Goal: Find specific page/section: Find specific page/section

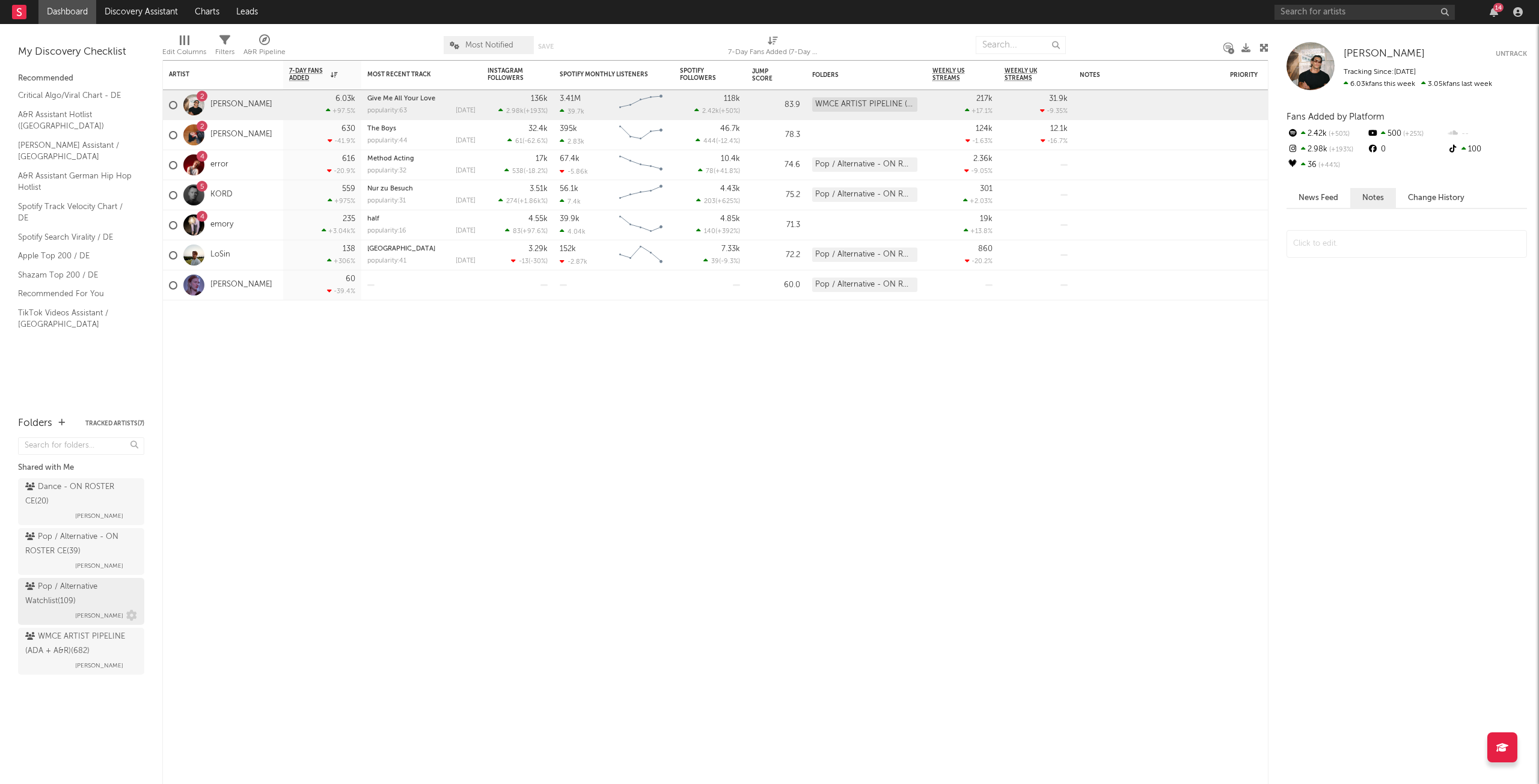
click at [98, 596] on div "Pop / Alternative Watchlist ( 109 )" at bounding box center [80, 594] width 109 height 29
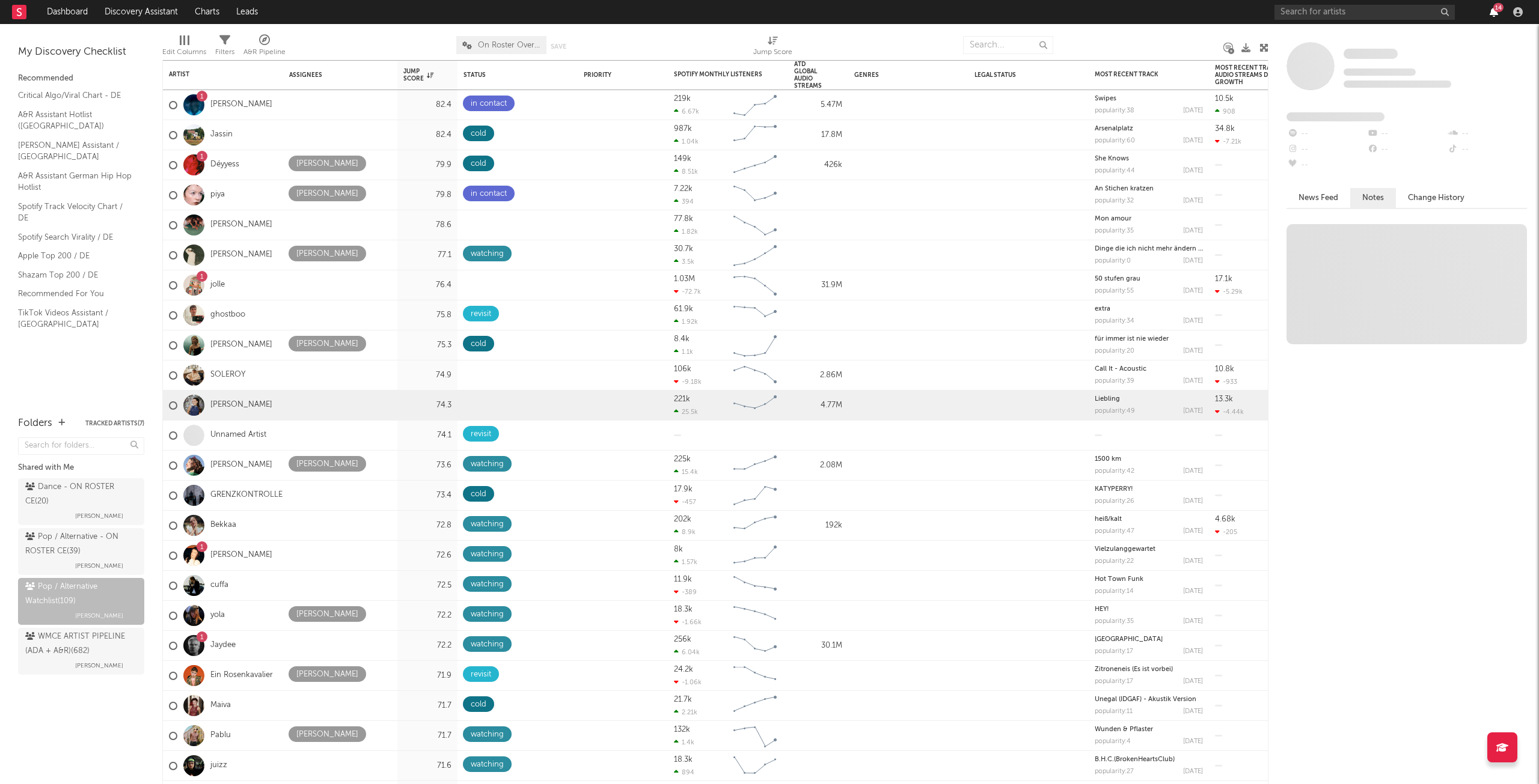
click at [1491, 9] on icon "button" at bounding box center [1494, 11] width 9 height 10
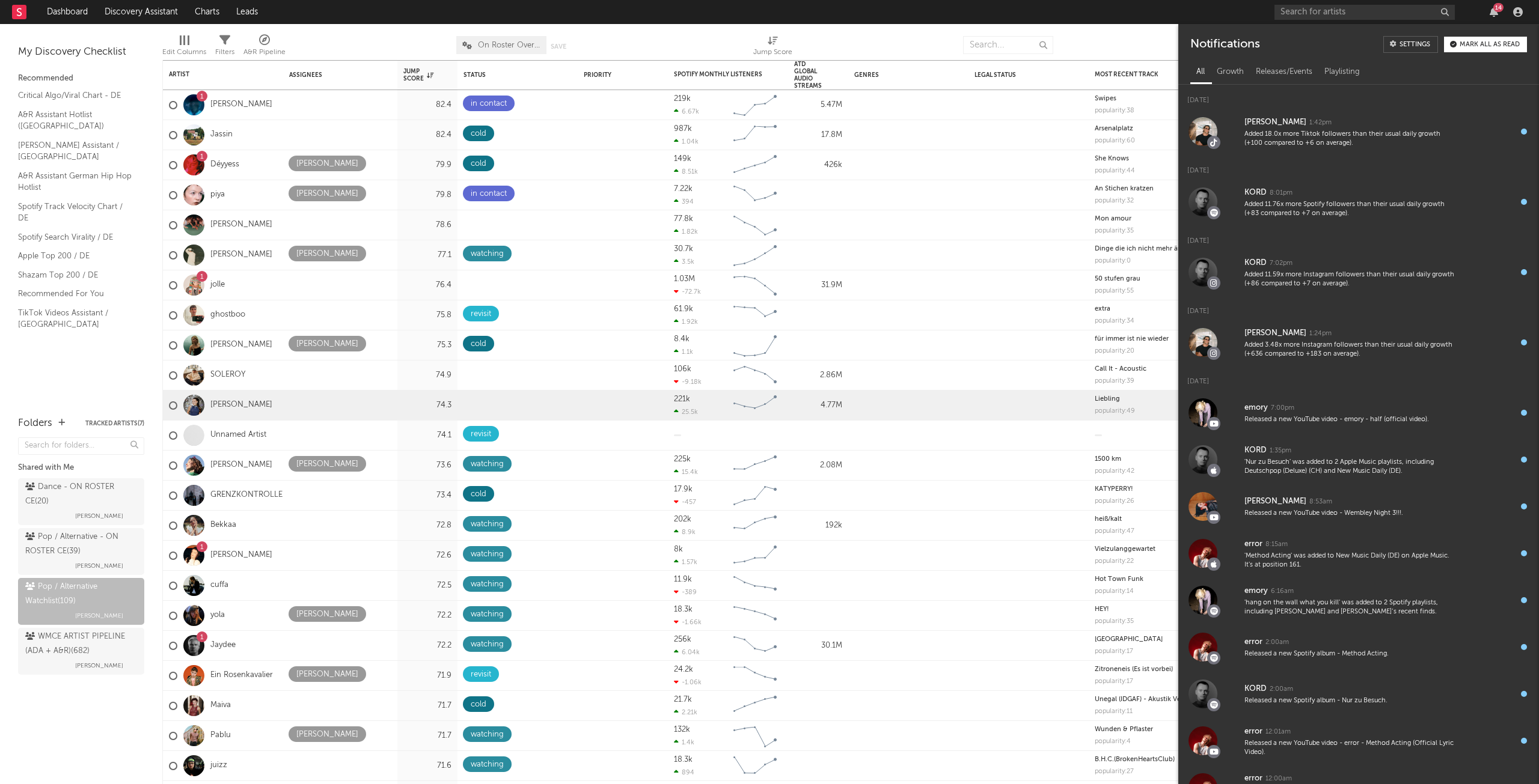
click at [1504, 45] on div "Mark all as read" at bounding box center [1490, 45] width 61 height 7
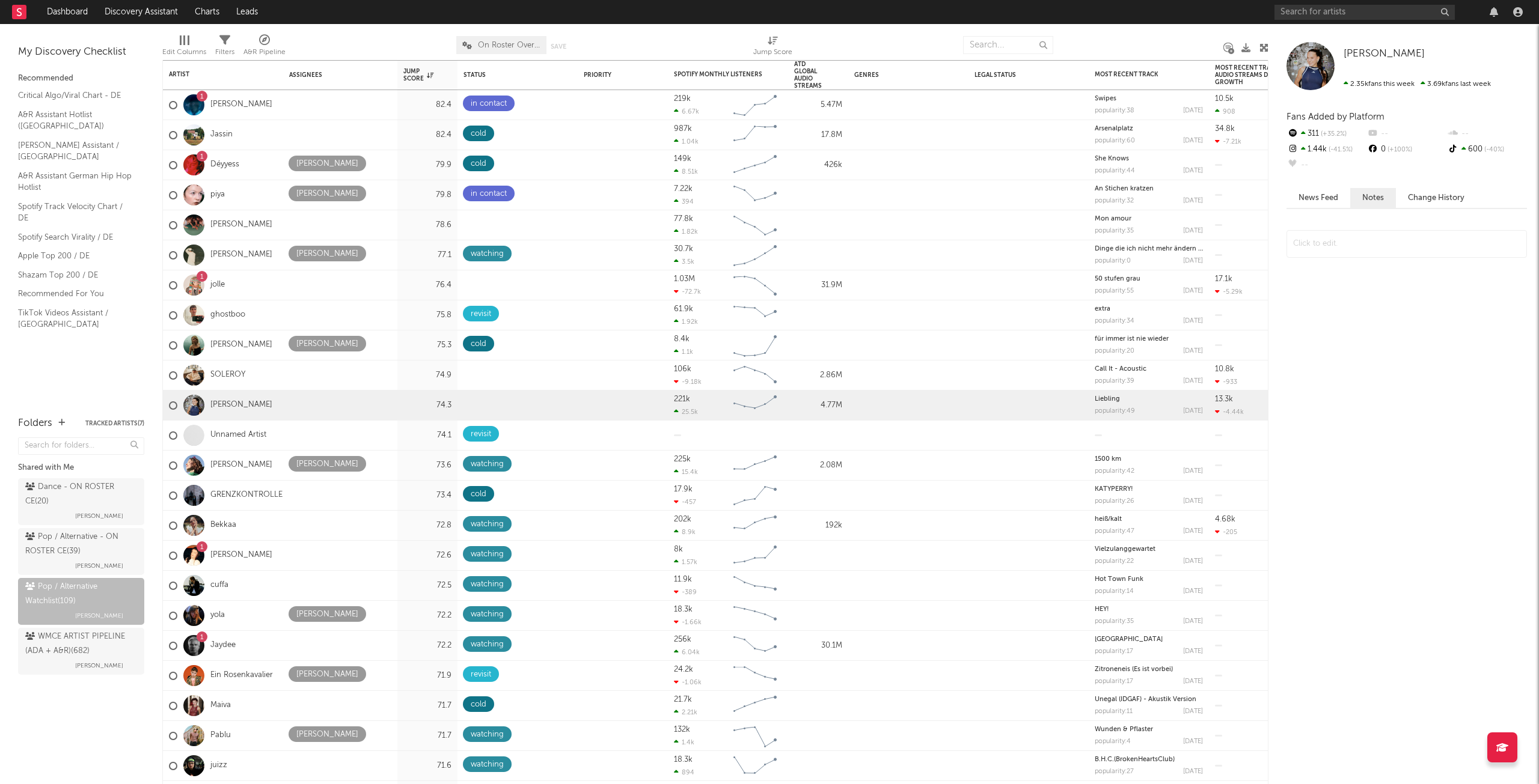
click at [1492, 7] on div at bounding box center [1401, 11] width 253 height 24
click at [316, 76] on div "Assignees" at bounding box center [332, 75] width 84 height 7
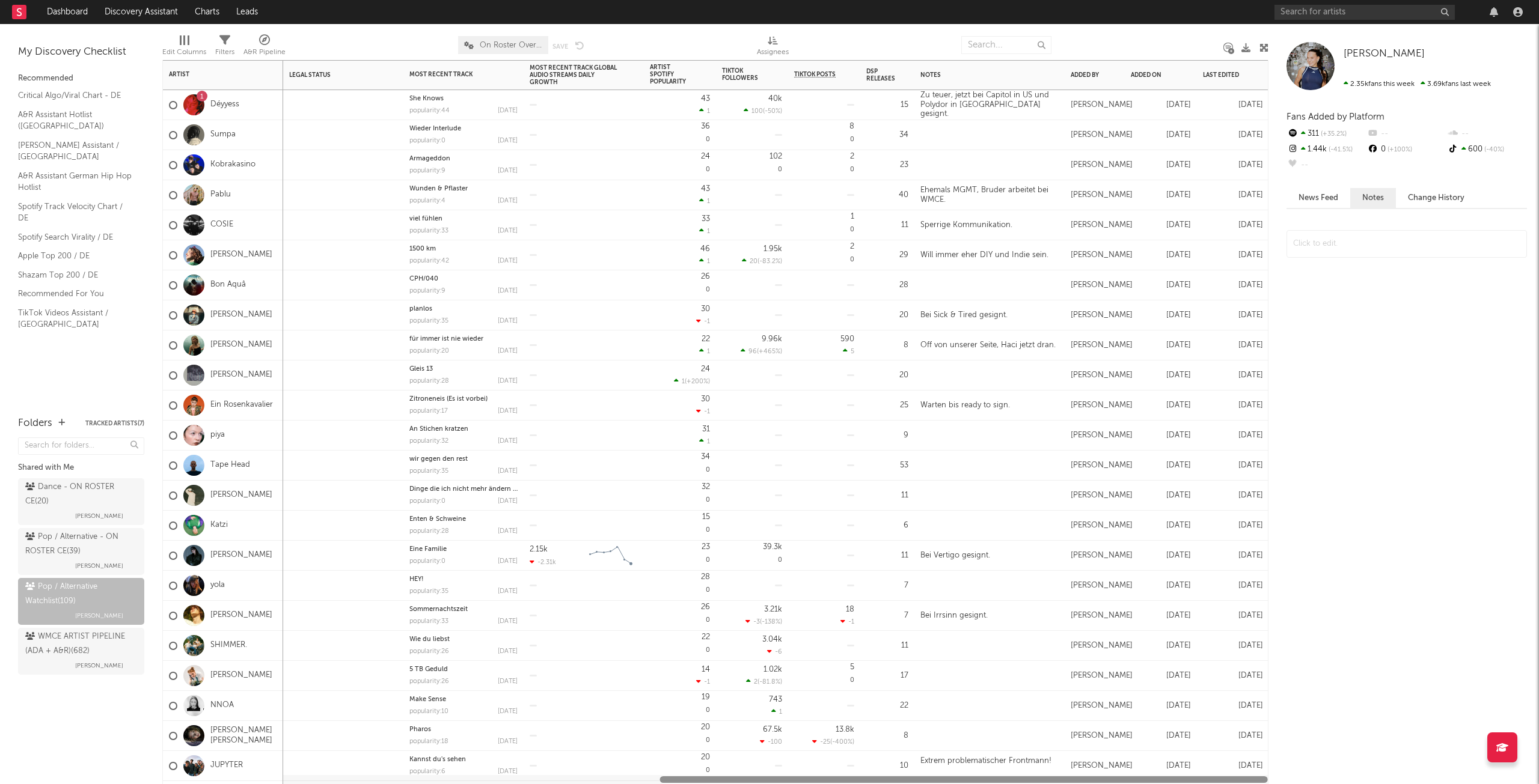
drag, startPoint x: 377, startPoint y: 778, endPoint x: 926, endPoint y: 812, distance: 550.1
click at [926, 784] on html "Dashboard Discovery Assistant Charts Leads Notifications Settings Mark all as r…" at bounding box center [770, 392] width 1539 height 784
click at [1205, 75] on div "Last Edited" at bounding box center [1224, 75] width 42 height 7
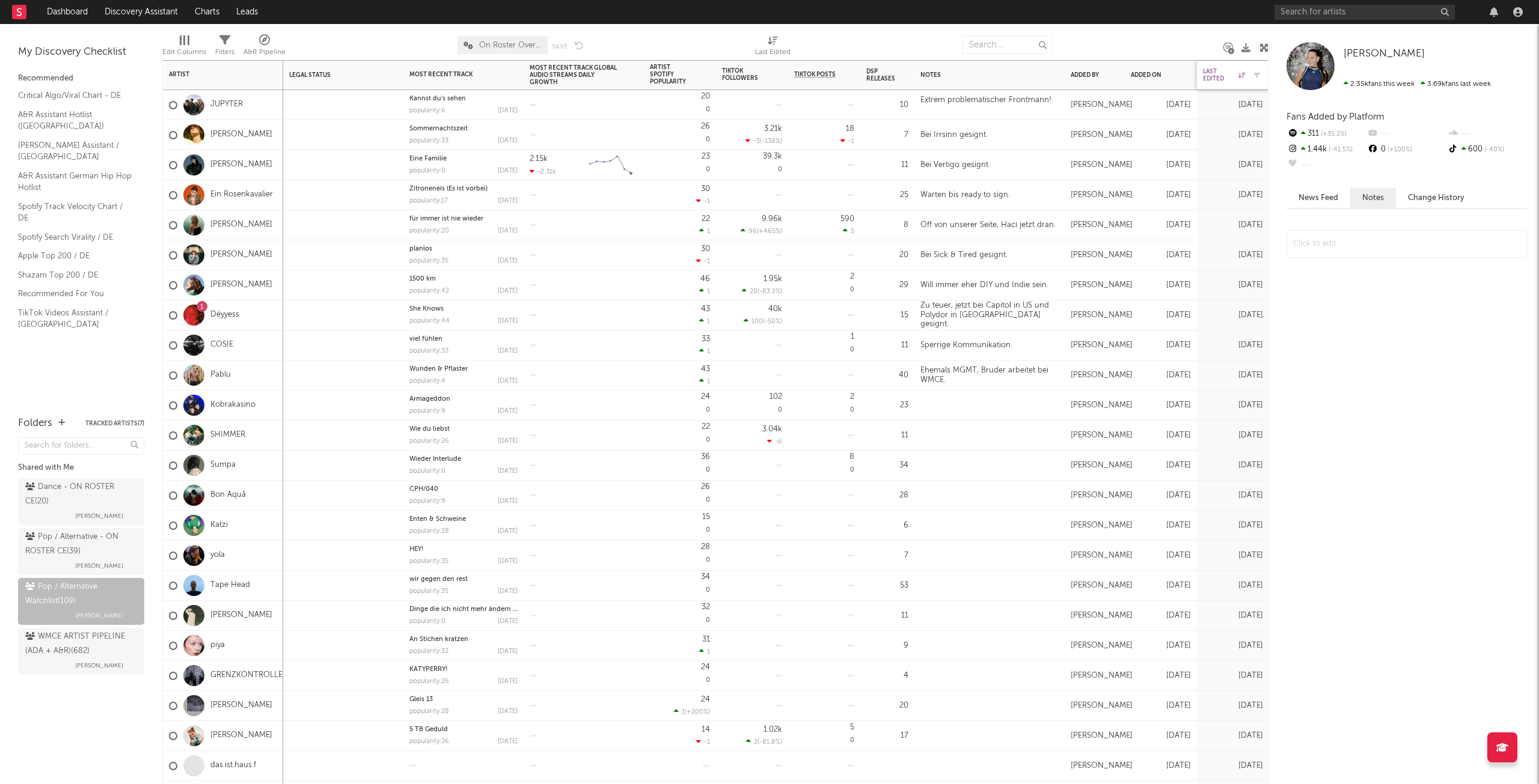
click at [1205, 75] on div "Last Edited" at bounding box center [1224, 75] width 42 height 14
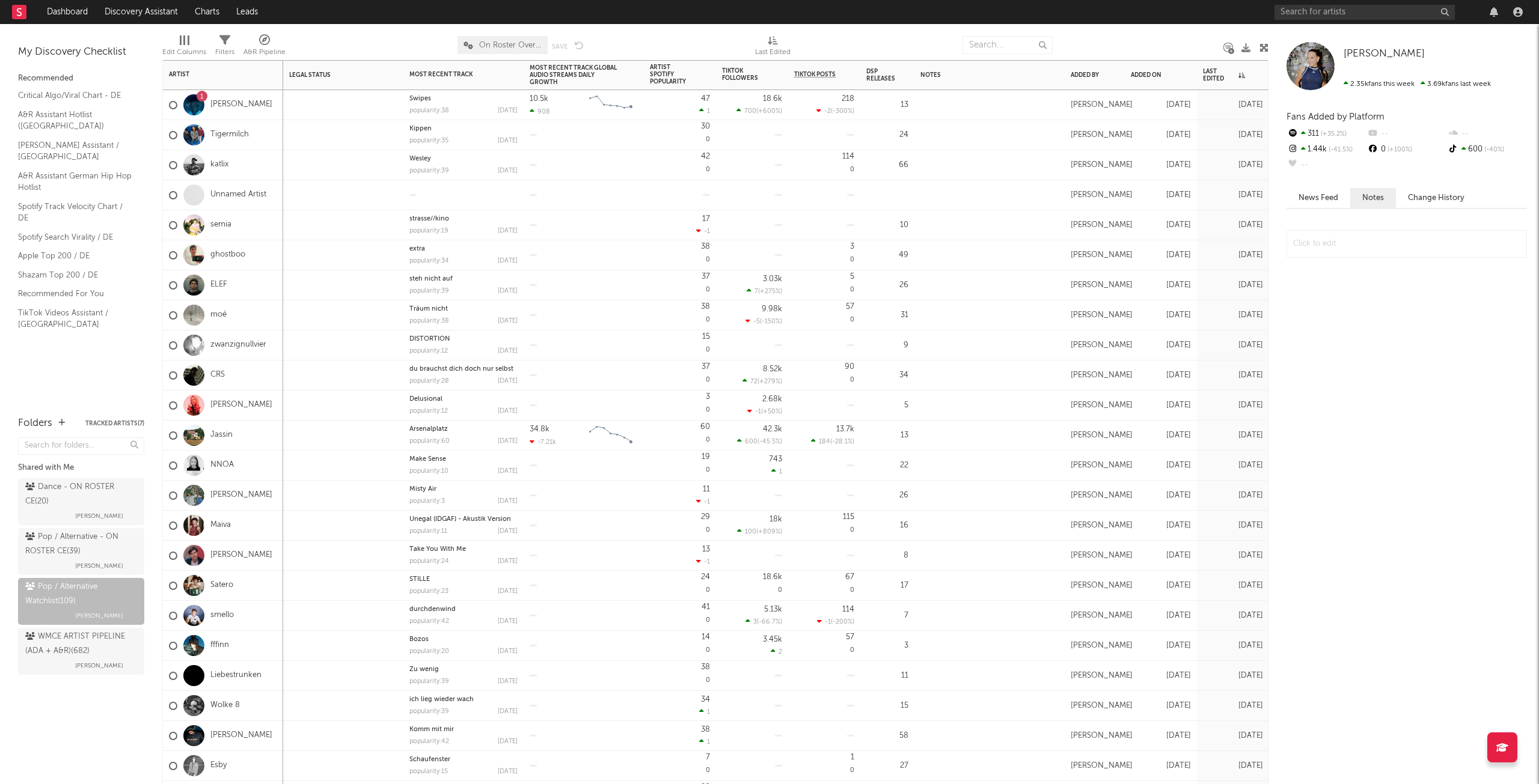
drag, startPoint x: 586, startPoint y: 780, endPoint x: 470, endPoint y: 772, distance: 116.3
click at [470, 772] on div "Status Edit settings for Status Priority Edit settings for Priority Spotify Mon…" at bounding box center [715, 423] width 1106 height 724
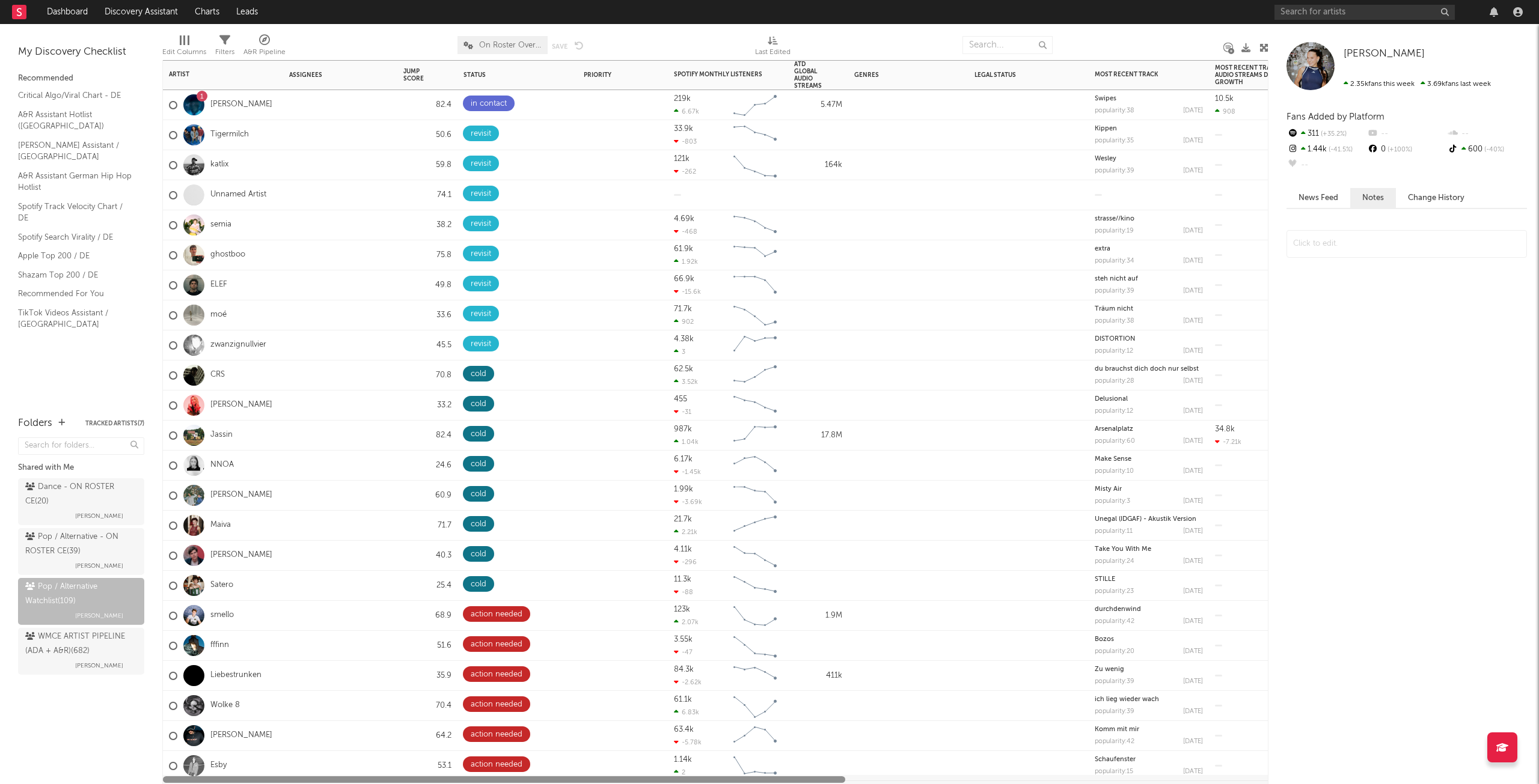
drag, startPoint x: 669, startPoint y: 778, endPoint x: 142, endPoint y: 732, distance: 529.0
click at [142, 732] on div "Bookmarks and Folders My Discovery Checklist Recommended Critical Algo/Viral Ch…" at bounding box center [770, 403] width 1539 height 760
click at [312, 79] on div "Assignees" at bounding box center [340, 75] width 102 height 25
click at [314, 78] on div "Assignees" at bounding box center [332, 75] width 84 height 7
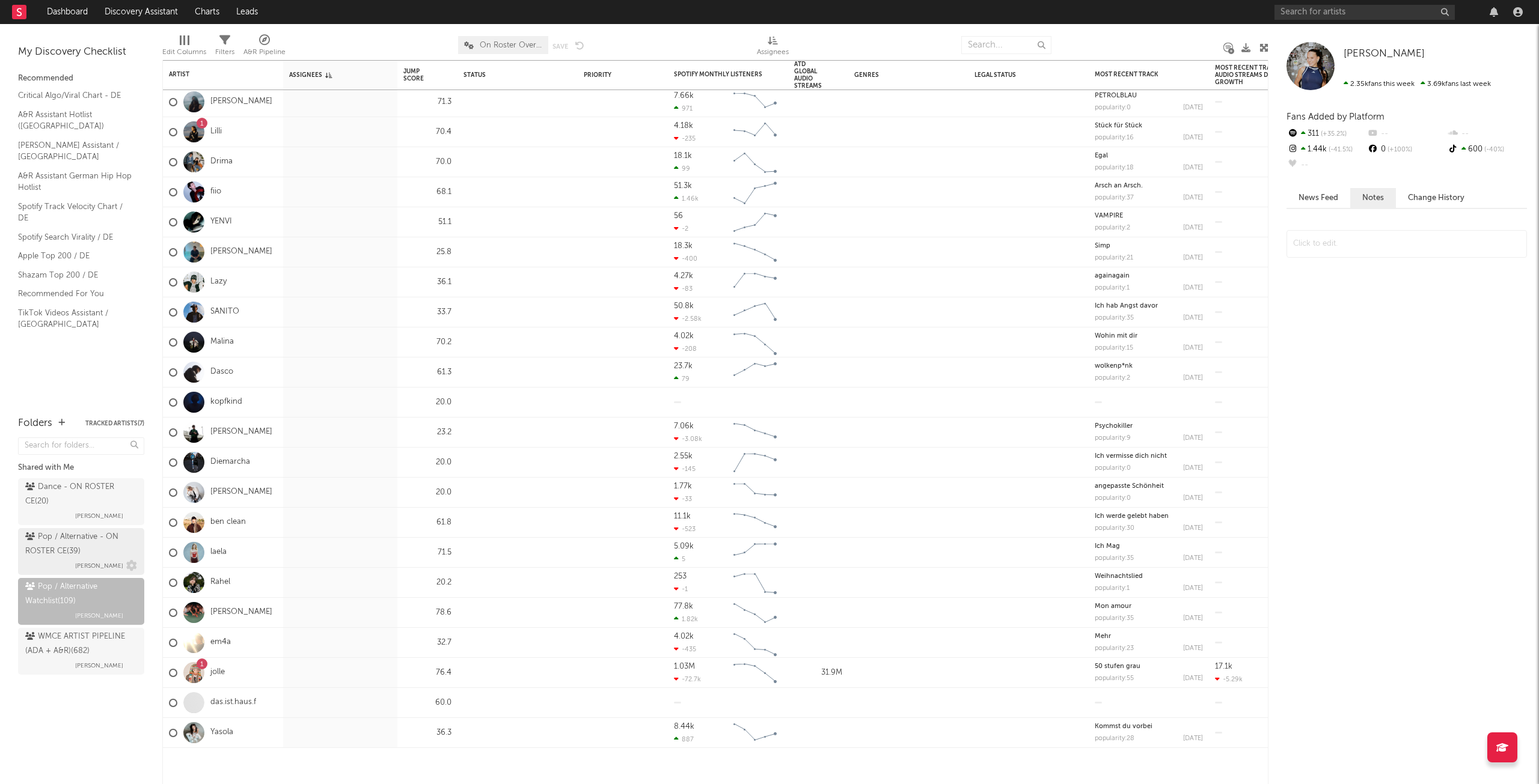
click at [104, 531] on div "Pop / Alternative - ON ROSTER CE ( 39 )" at bounding box center [80, 544] width 109 height 29
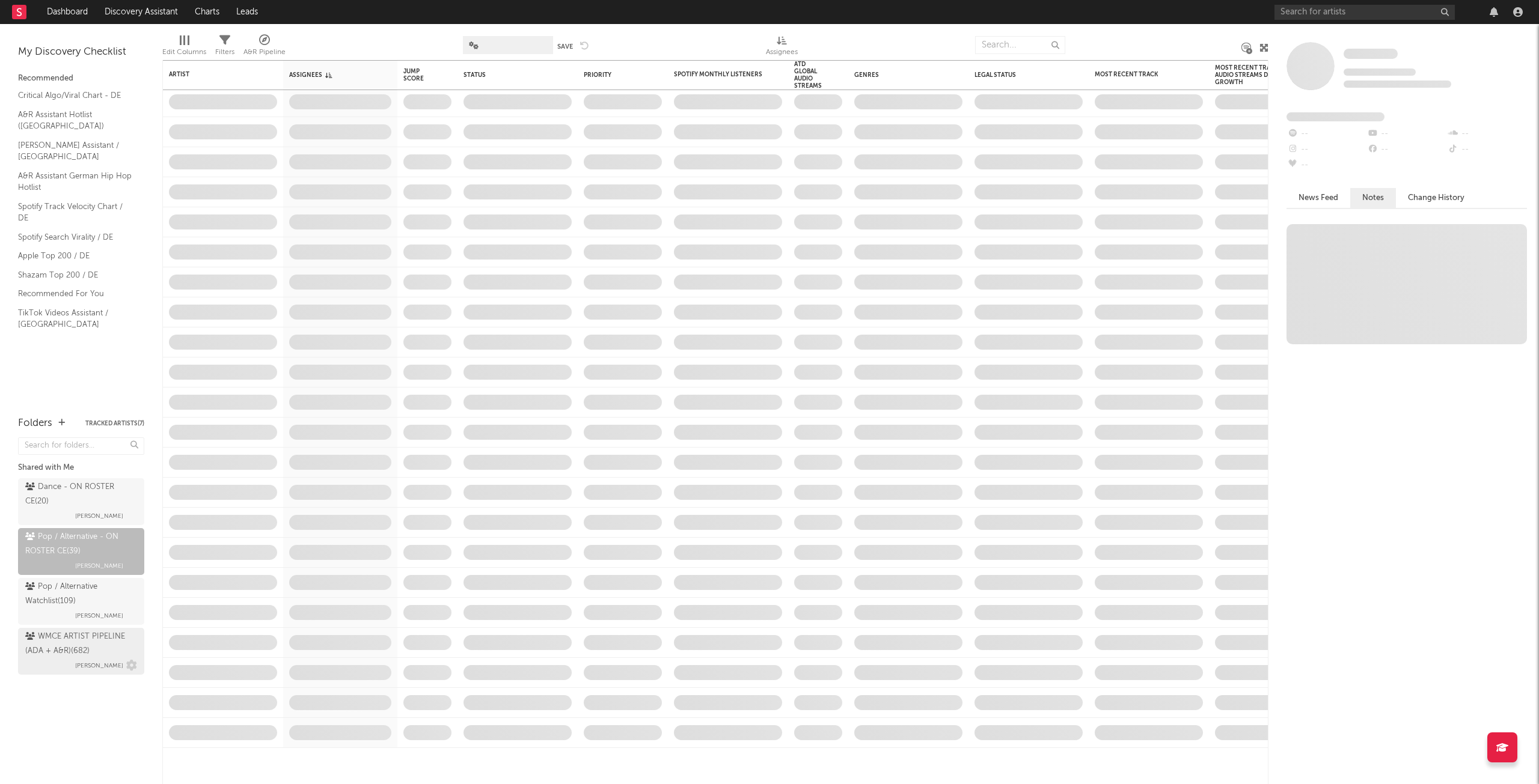
click at [98, 645] on div "WMCE ARTIST PIPELINE (ADA + A&R) ( 682 )" at bounding box center [80, 644] width 109 height 29
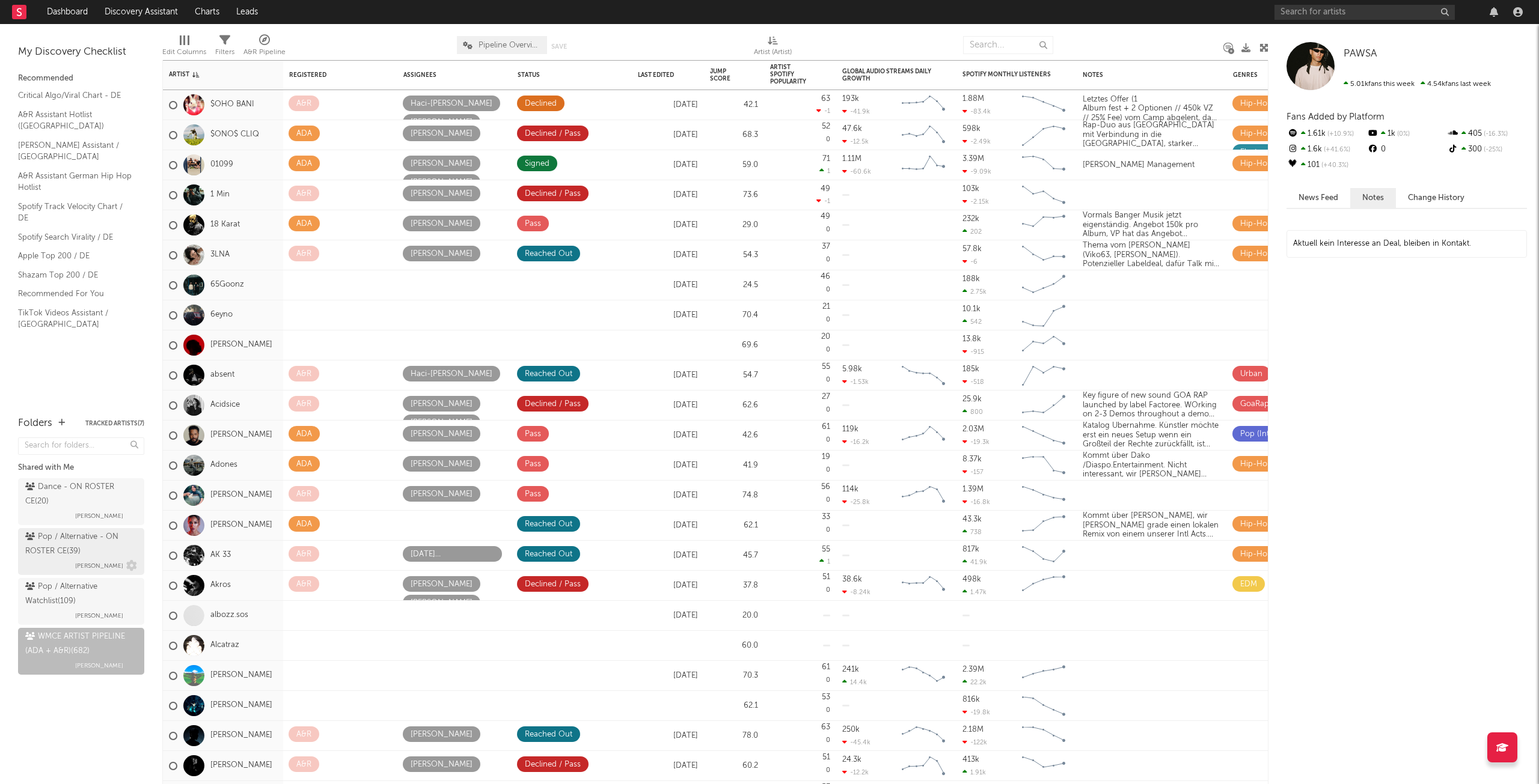
click at [82, 568] on span "[PERSON_NAME]" at bounding box center [99, 566] width 48 height 14
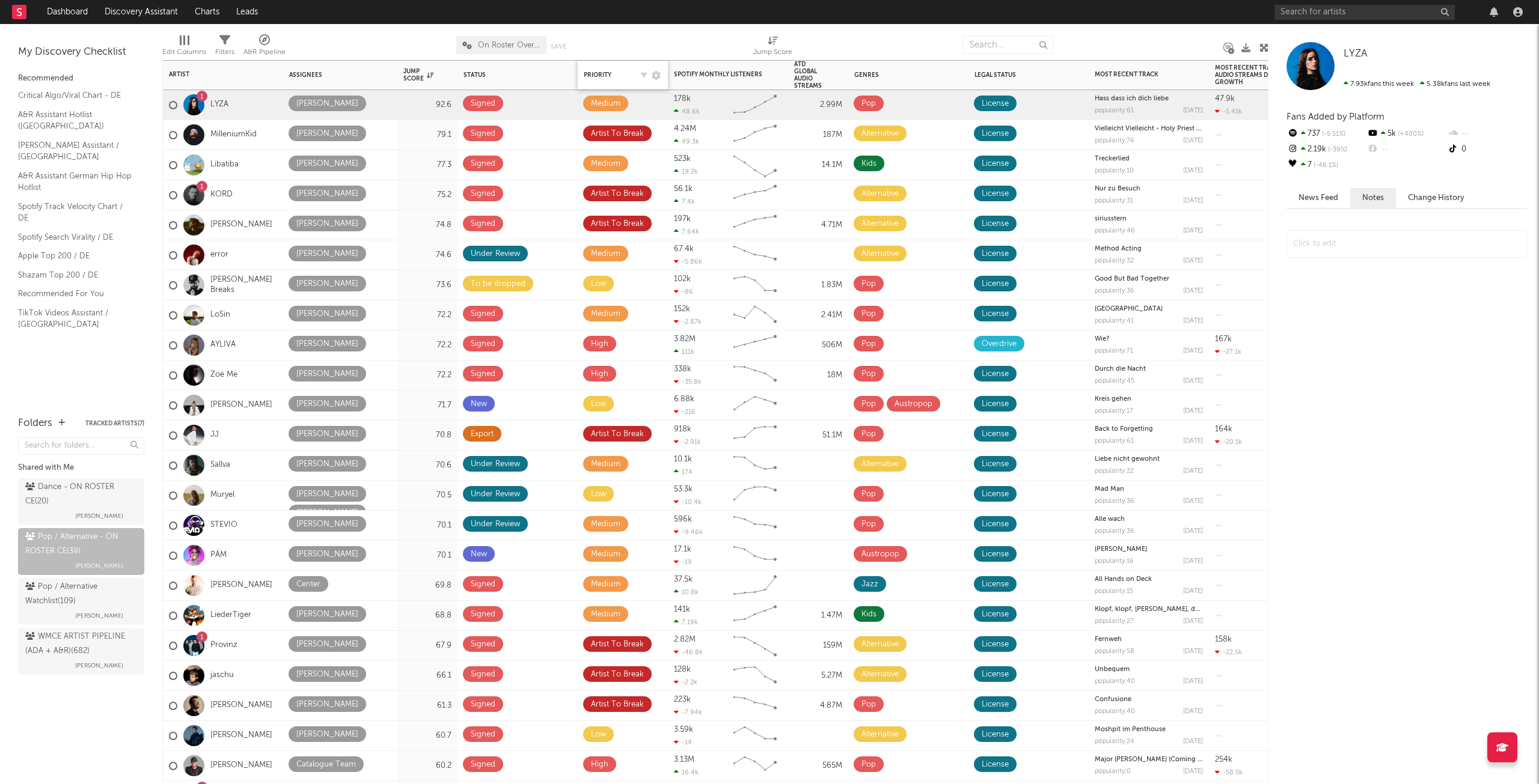
click at [599, 71] on div "Priority Edit settings for Priority" at bounding box center [622, 75] width 78 height 25
click at [310, 73] on div "Assignees" at bounding box center [332, 75] width 84 height 7
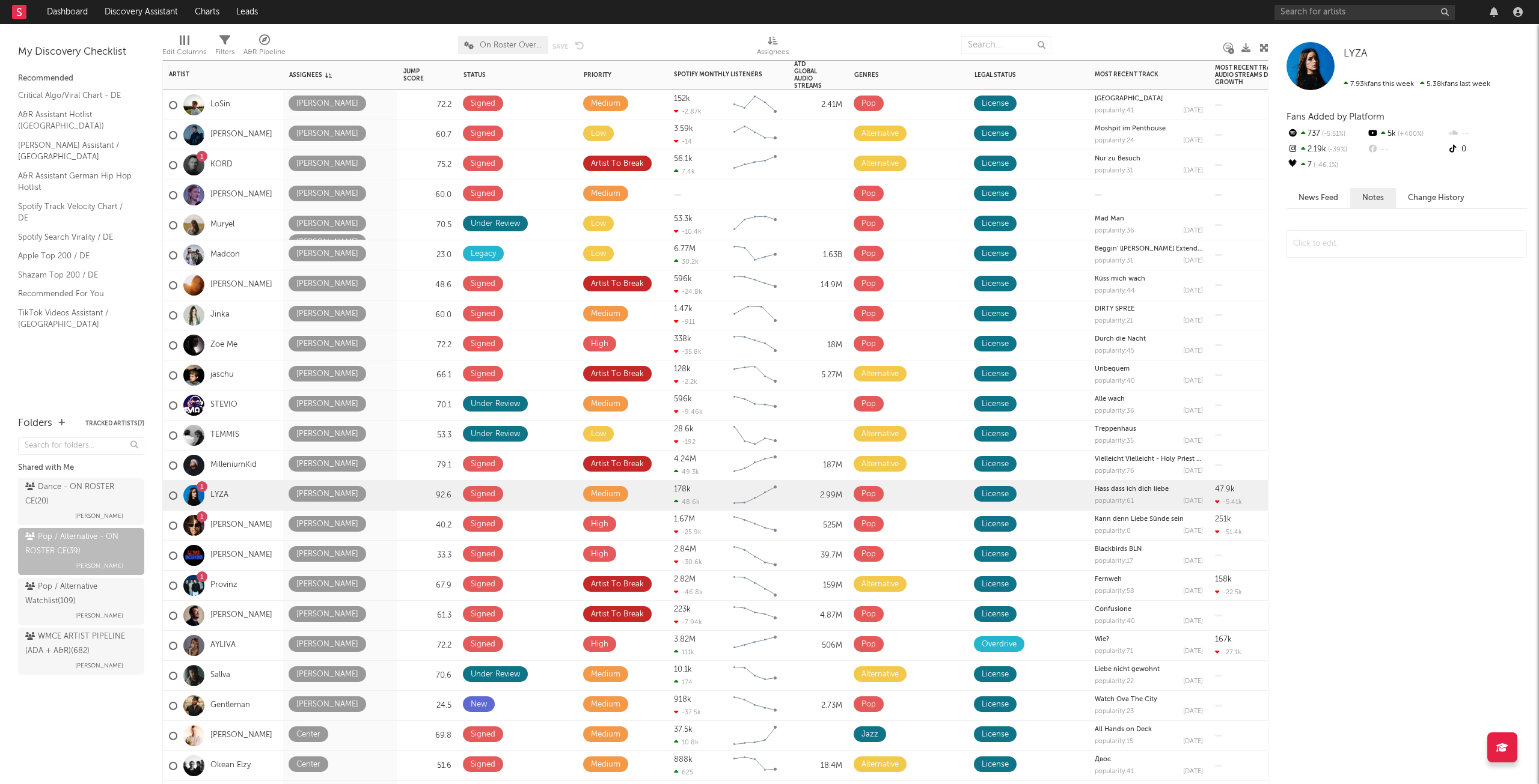
drag, startPoint x: 414, startPoint y: 776, endPoint x: 1213, endPoint y: 809, distance: 799.7
click at [1213, 784] on html "Dashboard Discovery Assistant Charts Leads Notifications Settings Mark all as r…" at bounding box center [770, 392] width 1539 height 784
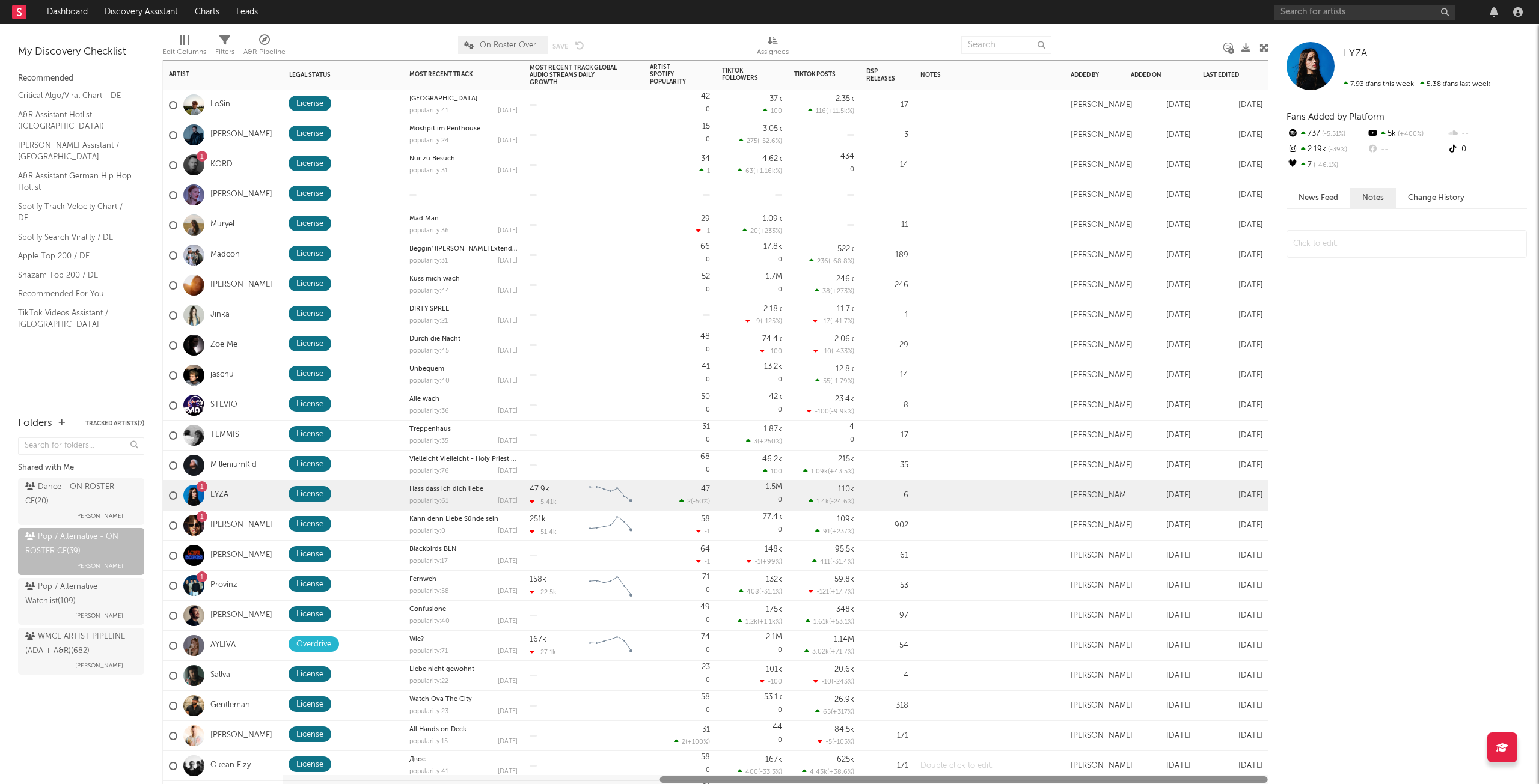
drag, startPoint x: 378, startPoint y: 779, endPoint x: 1052, endPoint y: 764, distance: 674.2
click at [1052, 764] on div "Jump Score Status Edit settings for Status Priority Edit settings for Priority …" at bounding box center [715, 423] width 1106 height 724
click at [1230, 73] on div "Last Edited" at bounding box center [1224, 75] width 42 height 7
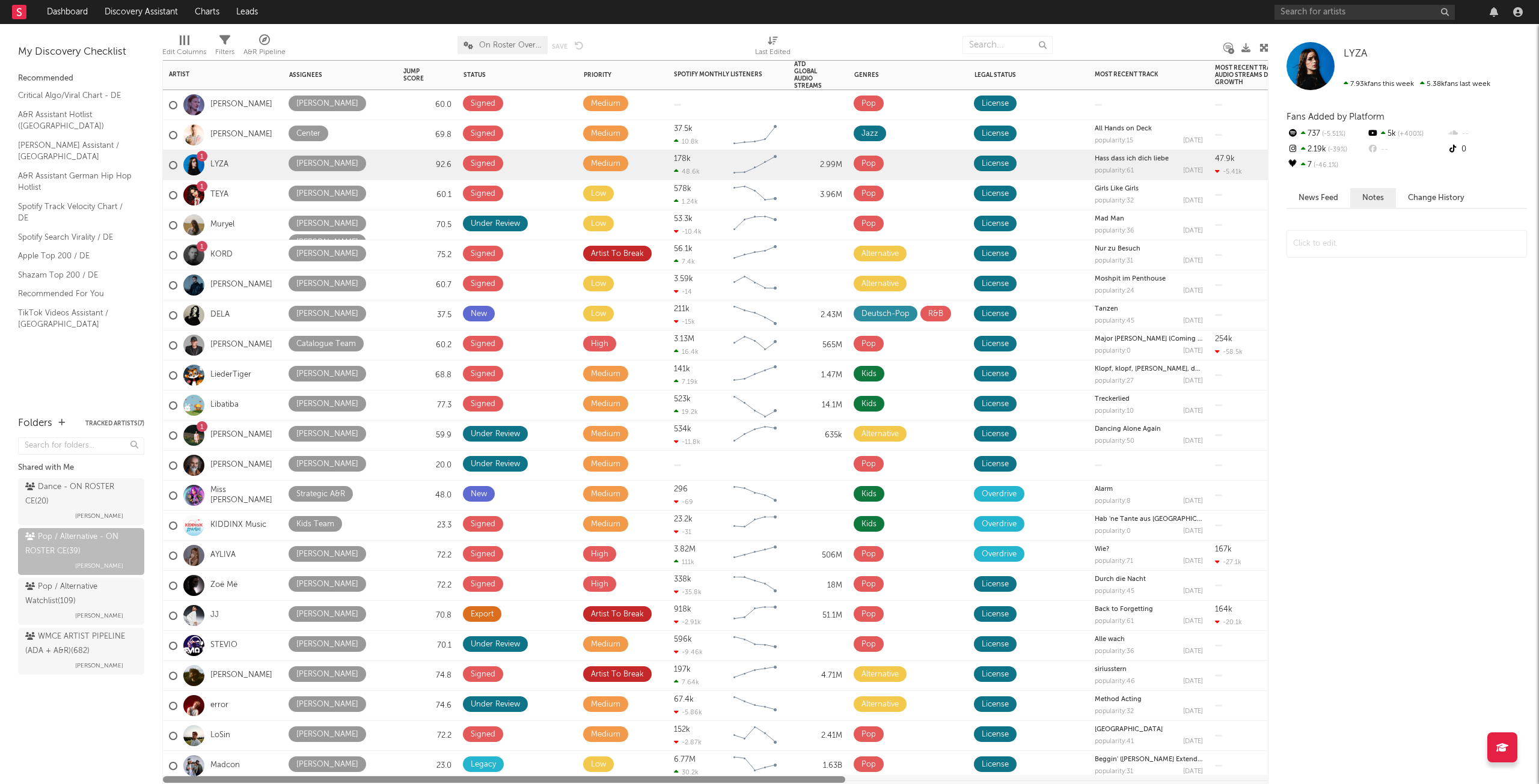
drag, startPoint x: 685, startPoint y: 778, endPoint x: 217, endPoint y: 776, distance: 468.0
click at [218, 780] on div at bounding box center [505, 780] width 683 height 7
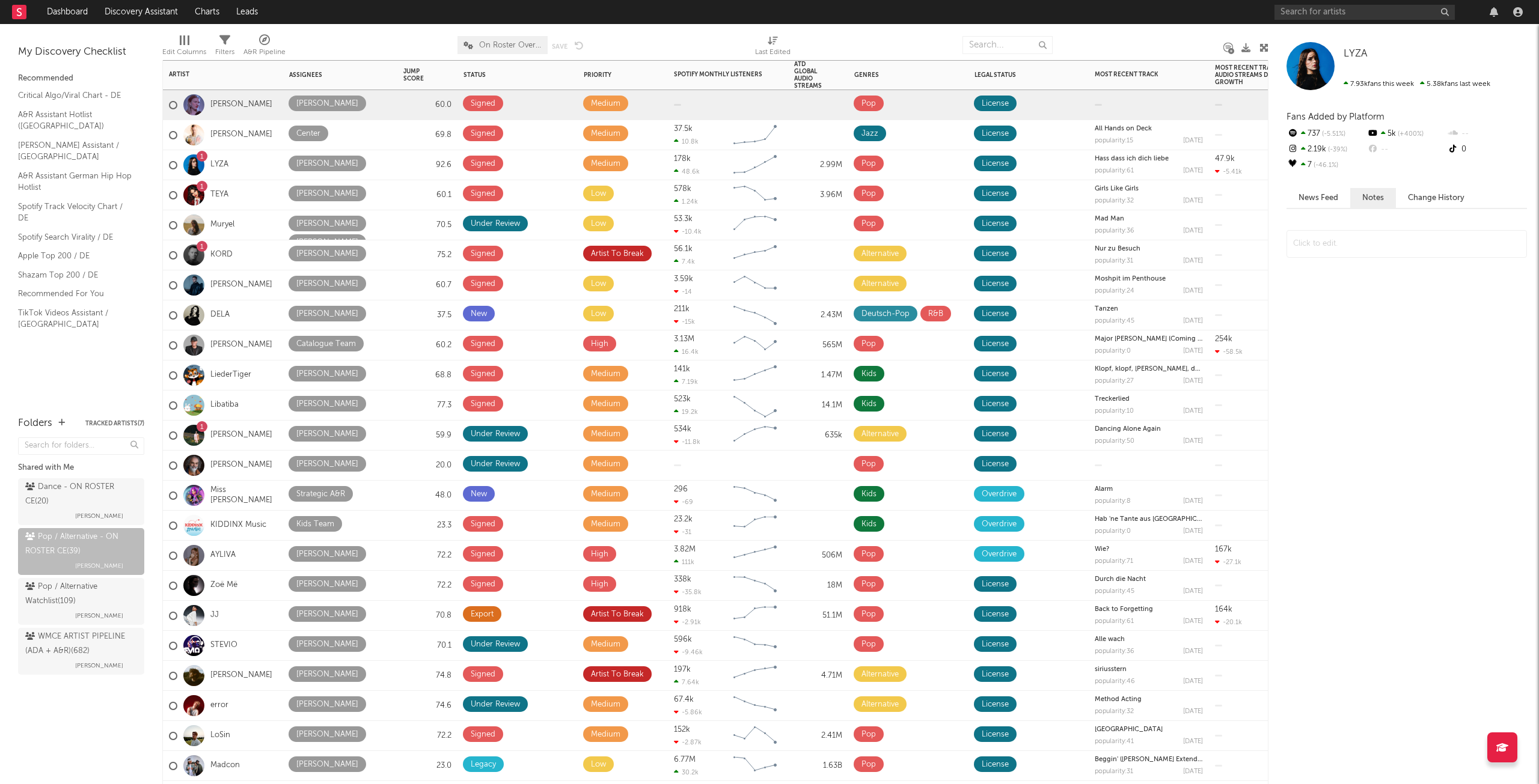
click at [252, 104] on div "[PERSON_NAME]" at bounding box center [223, 105] width 120 height 30
click at [1312, 202] on button "News Feed" at bounding box center [1318, 197] width 64 height 20
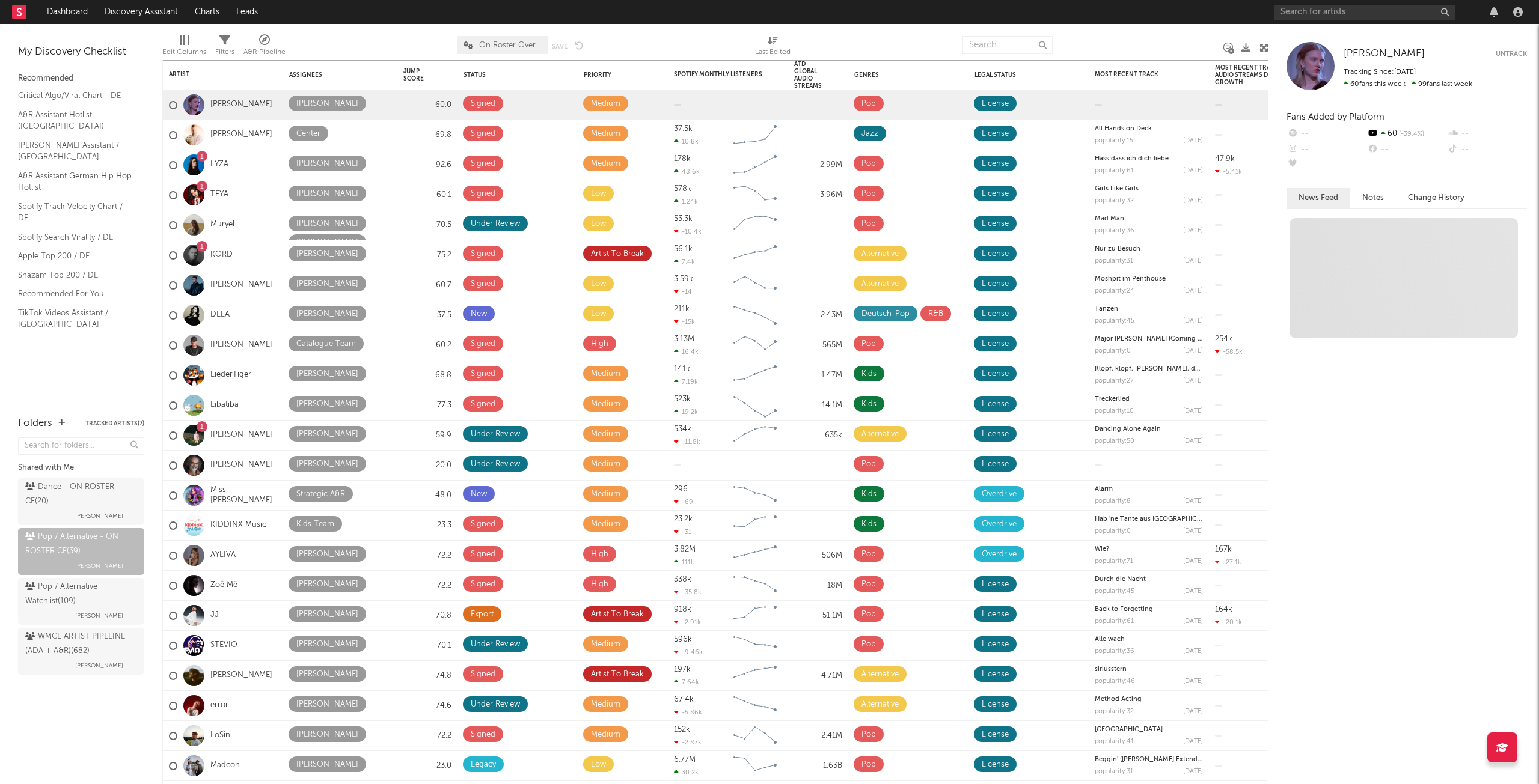
click at [1423, 202] on button "Change History" at bounding box center [1436, 197] width 81 height 20
